Goal: Task Accomplishment & Management: Manage account settings

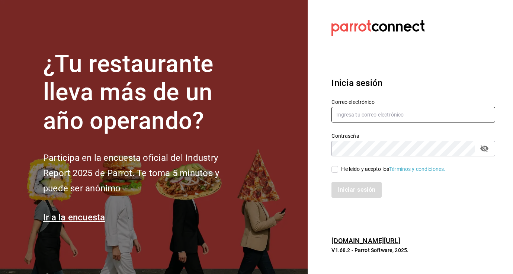
type input "panaderiapanico@gmail.com"
click at [335, 172] on input "He leído y acepto los Términos y condiciones." at bounding box center [334, 169] width 7 height 7
checkbox input "true"
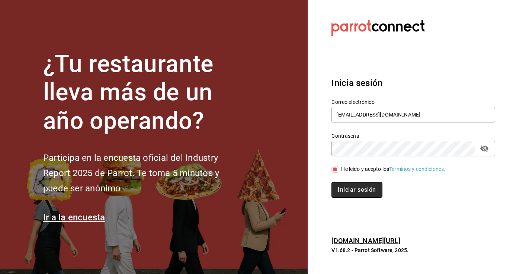
click at [344, 188] on button "Iniciar sesión" at bounding box center [356, 190] width 51 height 16
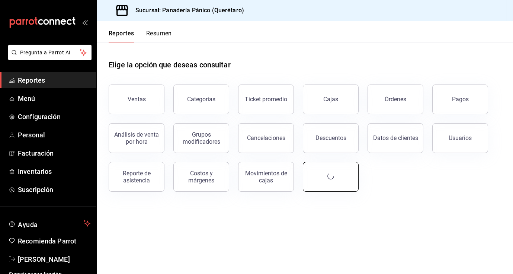
click at [344, 188] on button "button" at bounding box center [331, 177] width 56 height 30
click at [57, 224] on span "Ayuda" at bounding box center [49, 223] width 63 height 9
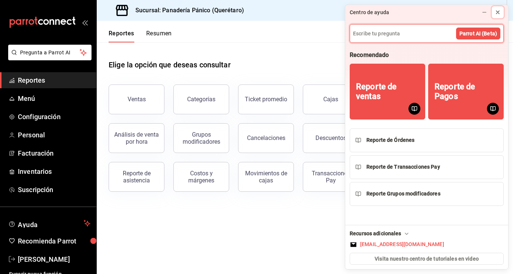
click at [499, 13] on icon at bounding box center [497, 12] width 3 height 3
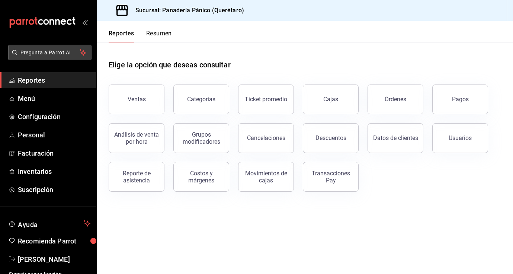
click at [54, 55] on span "Pregunta a Parrot AI" at bounding box center [49, 53] width 59 height 8
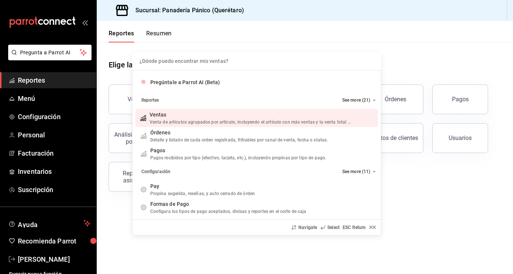
click at [32, 228] on div "¿Dónde puedo encontrar mis ventas? Pregúntale a Parrot AI (Beta) Reportes See m…" at bounding box center [256, 137] width 513 height 274
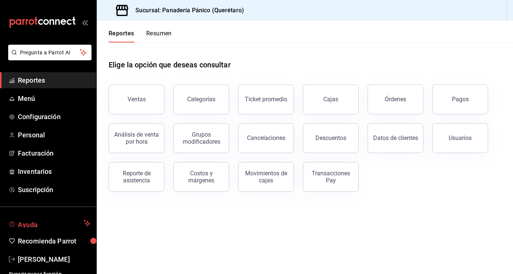
click at [50, 222] on span "Ayuda" at bounding box center [49, 223] width 63 height 9
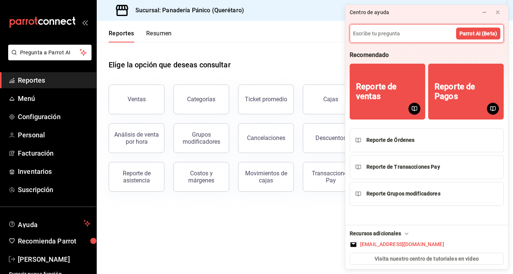
click at [403, 232] on icon at bounding box center [406, 234] width 6 height 6
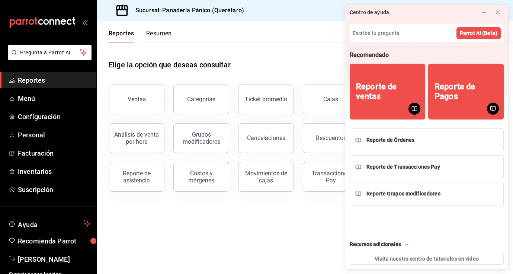
click at [403, 246] on icon at bounding box center [406, 244] width 6 height 6
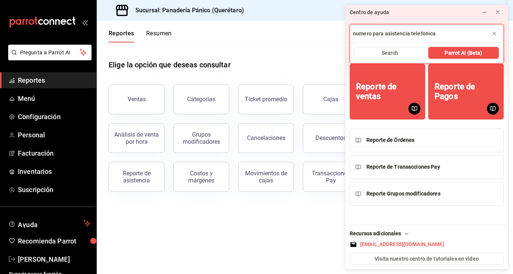
type input "numero para asistencia telefonica"
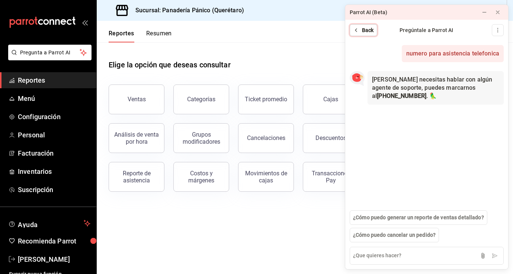
click at [368, 31] on span "Back" at bounding box center [368, 30] width 12 height 8
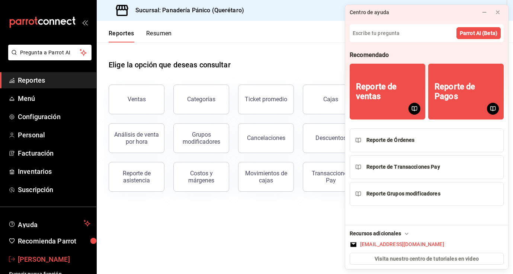
click at [42, 257] on span "[PERSON_NAME]" at bounding box center [54, 259] width 72 height 10
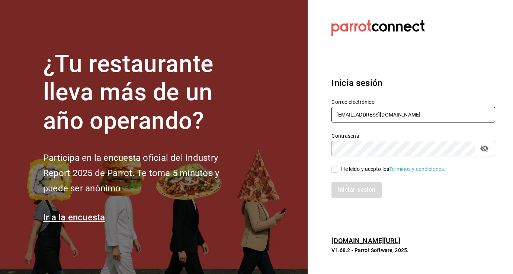
click at [377, 112] on input "[EMAIL_ADDRESS][DOMAIN_NAME]" at bounding box center [413, 115] width 164 height 16
type input "[EMAIL_ADDRESS][DOMAIN_NAME]"
click at [335, 170] on input "He leído y acepto los Términos y condiciones." at bounding box center [334, 169] width 7 height 7
checkbox input "true"
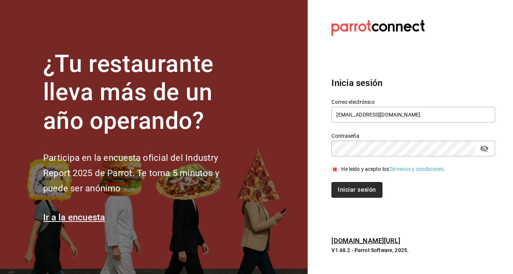
click at [343, 190] on button "Iniciar sesión" at bounding box center [356, 190] width 51 height 16
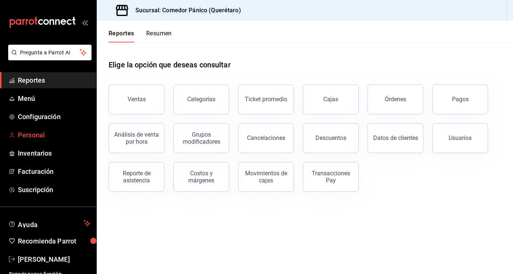
click at [41, 138] on span "Personal" at bounding box center [54, 135] width 72 height 10
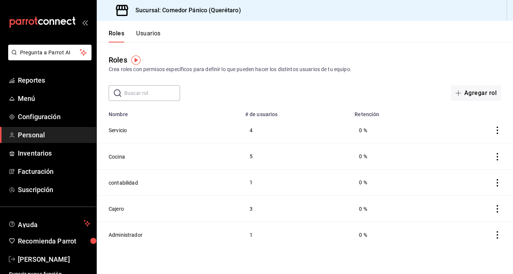
click at [146, 34] on button "Usuarios" at bounding box center [148, 36] width 25 height 13
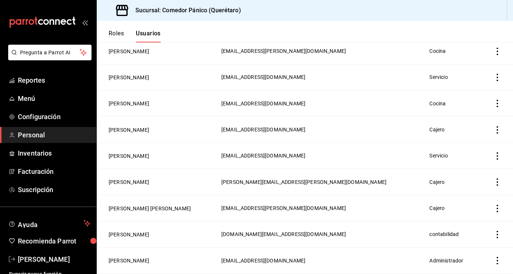
scroll to position [215, 0]
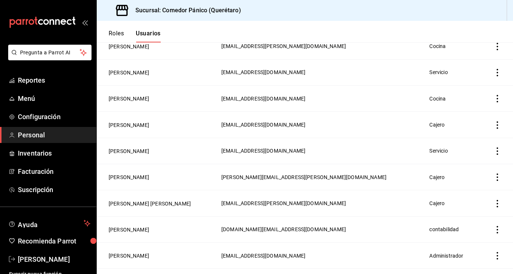
click at [498, 175] on icon "actions" at bounding box center [496, 176] width 7 height 7
click at [119, 177] on div at bounding box center [256, 137] width 513 height 274
click at [123, 173] on button "Sharon Zamudio" at bounding box center [129, 176] width 41 height 7
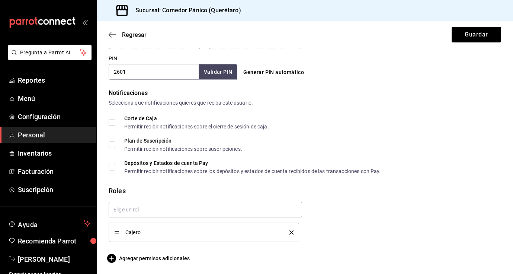
scroll to position [345, 0]
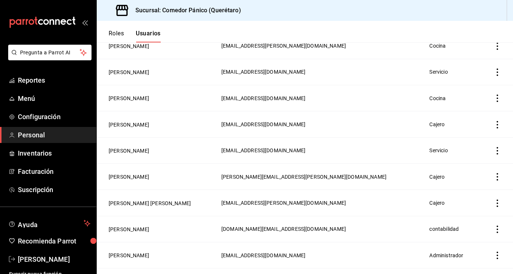
scroll to position [215, 0]
click at [138, 176] on button "Sharon Zamudio" at bounding box center [129, 176] width 41 height 7
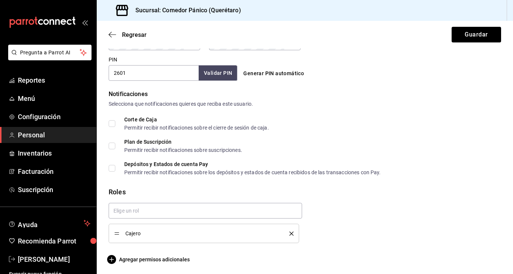
scroll to position [345, 0]
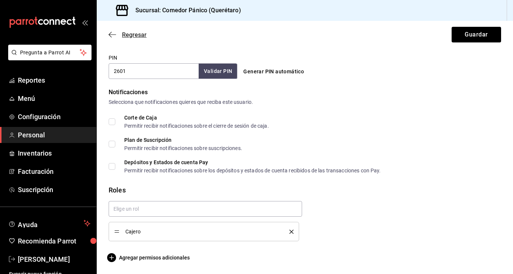
click at [111, 33] on icon "button" at bounding box center [112, 34] width 7 height 7
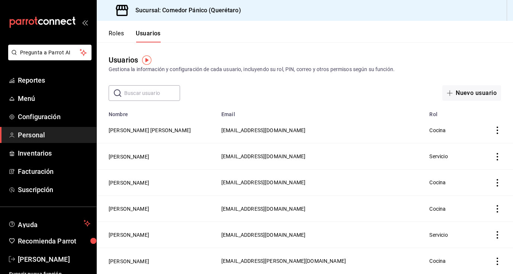
click at [113, 34] on button "Roles" at bounding box center [116, 36] width 15 height 13
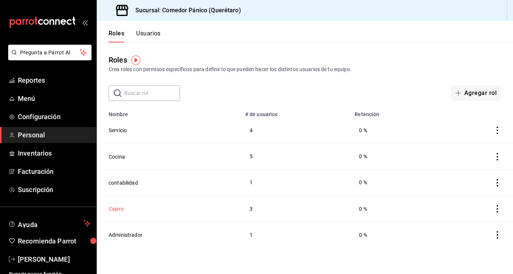
click at [118, 209] on button "Cajero" at bounding box center [116, 208] width 15 height 7
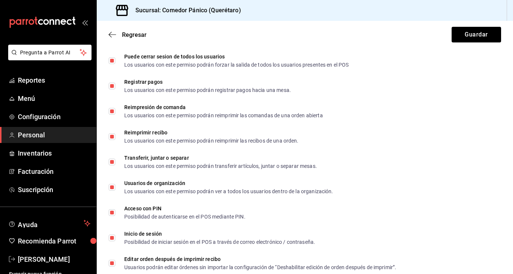
scroll to position [1340, 0]
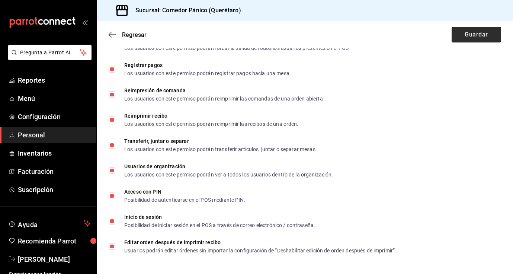
click at [466, 32] on button "Guardar" at bounding box center [475, 35] width 49 height 16
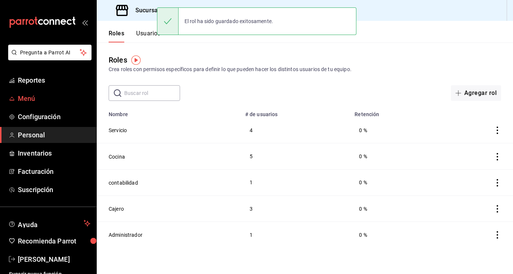
click at [26, 99] on span "Menú" at bounding box center [54, 98] width 72 height 10
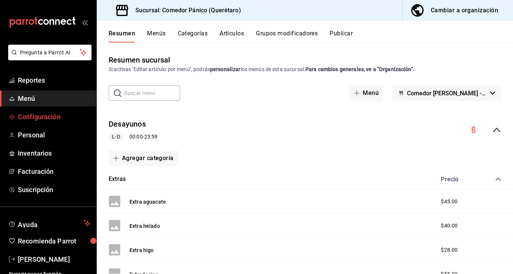
click at [29, 118] on span "Configuración" at bounding box center [54, 117] width 72 height 10
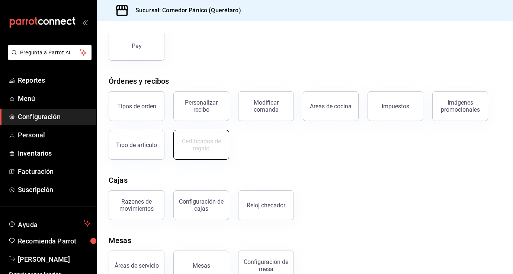
scroll to position [102, 0]
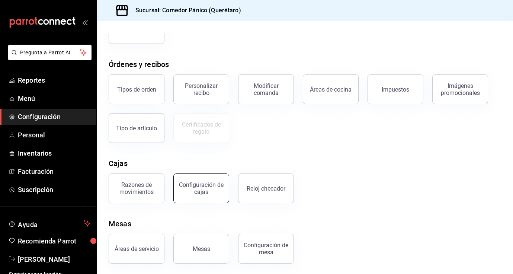
click at [215, 194] on button "Configuración de cajas" at bounding box center [201, 188] width 56 height 30
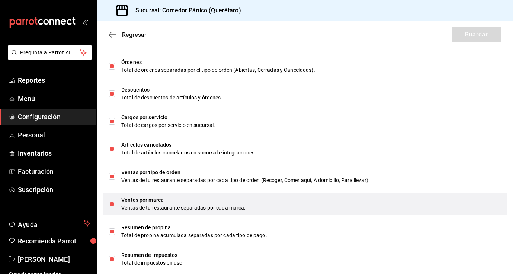
scroll to position [393, 0]
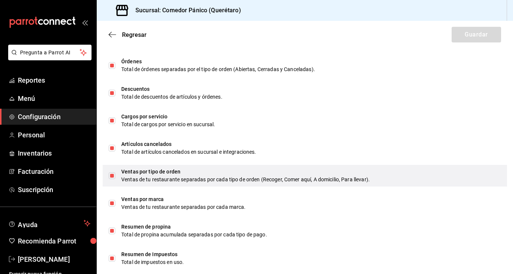
click at [112, 175] on input "checkbox" at bounding box center [112, 175] width 7 height 7
checkbox input "false"
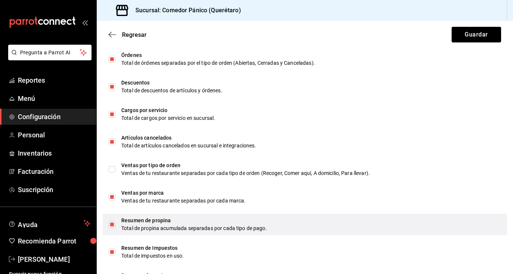
scroll to position [400, 0]
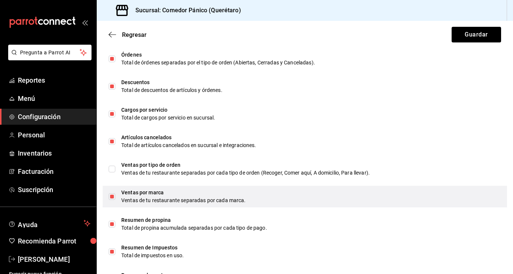
click at [111, 197] on input "checkbox" at bounding box center [112, 196] width 7 height 7
checkbox input "false"
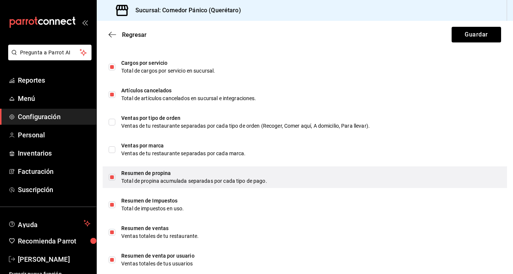
scroll to position [451, 0]
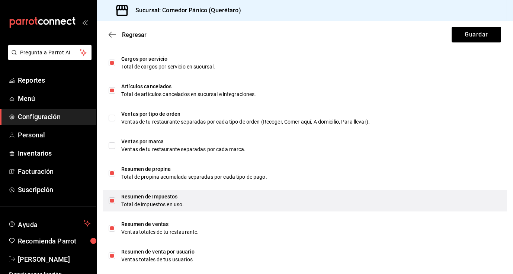
click at [113, 202] on input "checkbox" at bounding box center [112, 200] width 7 height 7
checkbox input "false"
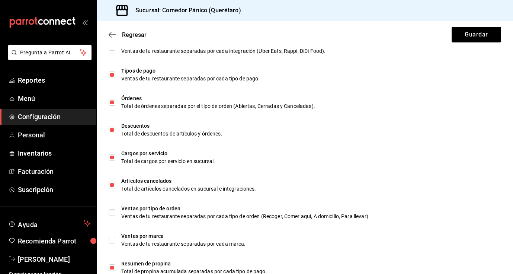
scroll to position [351, 0]
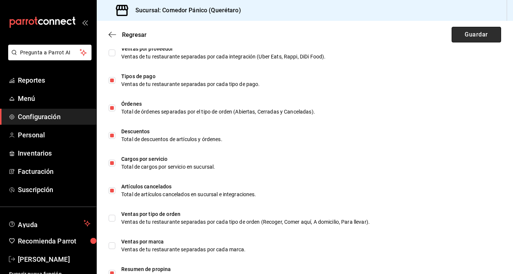
click at [476, 40] on button "Guardar" at bounding box center [475, 35] width 49 height 16
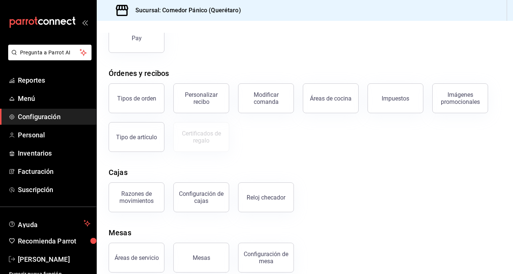
scroll to position [103, 0]
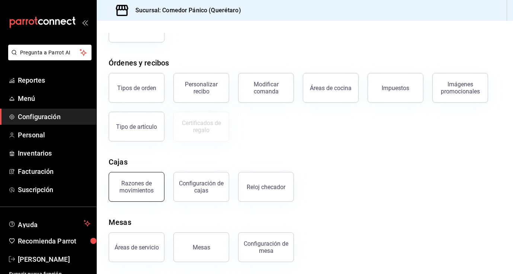
click at [136, 190] on div "Razones de movimientos" at bounding box center [136, 187] width 46 height 14
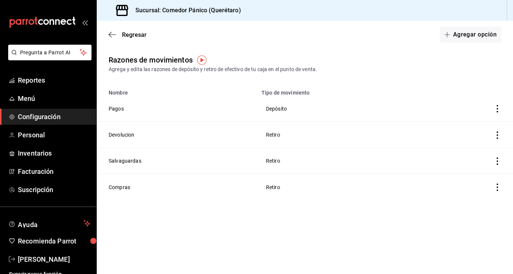
click at [113, 40] on div "Regresar Agregar opción" at bounding box center [305, 35] width 416 height 28
click at [112, 35] on icon "button" at bounding box center [112, 34] width 7 height 7
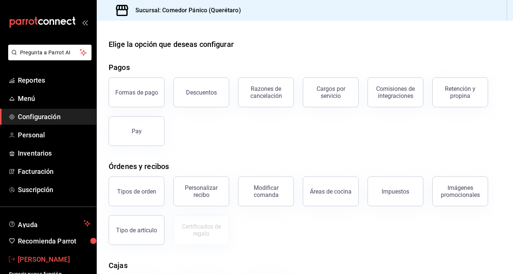
click at [44, 261] on span "[PERSON_NAME]" at bounding box center [54, 259] width 72 height 10
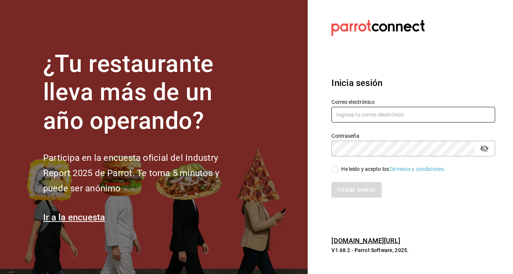
type input "[EMAIL_ADDRESS][DOMAIN_NAME]"
